Goal: Check status: Check status

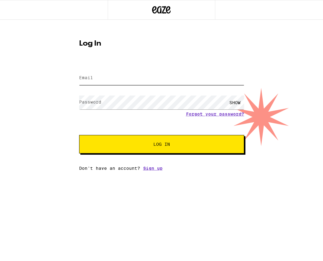
click at [106, 81] on input "Email" at bounding box center [161, 78] width 165 height 14
type input "[EMAIL_ADDRESS][DOMAIN_NAME]"
click at [110, 113] on div "Forgot your password?" at bounding box center [161, 114] width 165 height 5
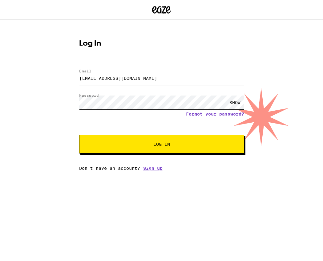
click at [79, 135] on button "Log In" at bounding box center [161, 144] width 165 height 18
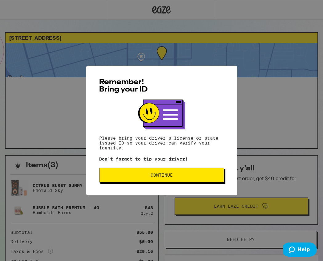
click at [173, 175] on span "Continue" at bounding box center [161, 175] width 115 height 4
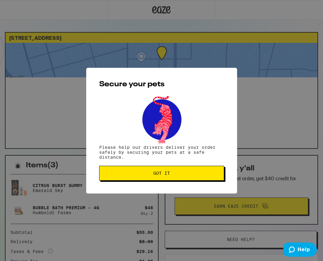
click at [161, 174] on span "Got it" at bounding box center [161, 173] width 17 height 4
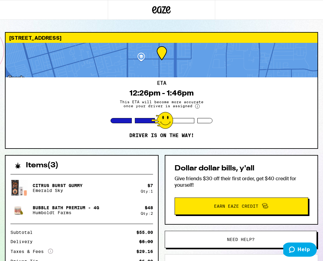
click at [183, 66] on div at bounding box center [162, 60] width 312 height 35
click at [159, 116] on div at bounding box center [162, 120] width 22 height 17
click at [137, 102] on span "This ETA will become more accurate once your driver is assigned" at bounding box center [162, 104] width 92 height 9
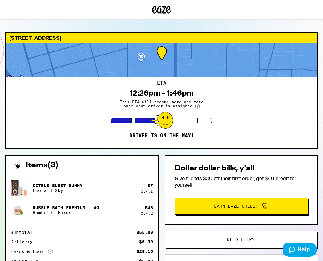
click at [160, 59] on div at bounding box center [162, 60] width 312 height 35
